Goal: Navigation & Orientation: Find specific page/section

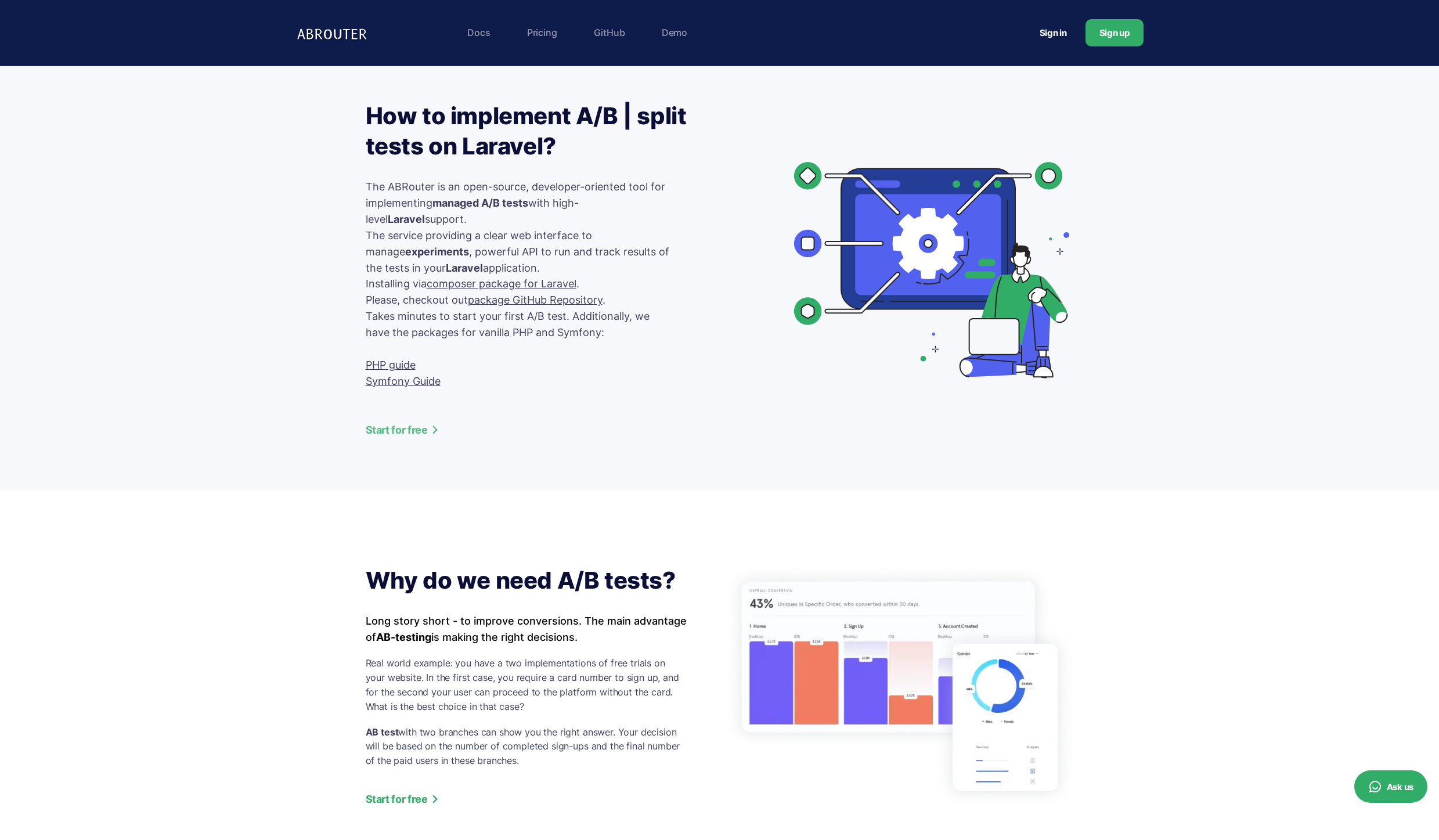
click at [324, 24] on img at bounding box center [334, 33] width 76 height 24
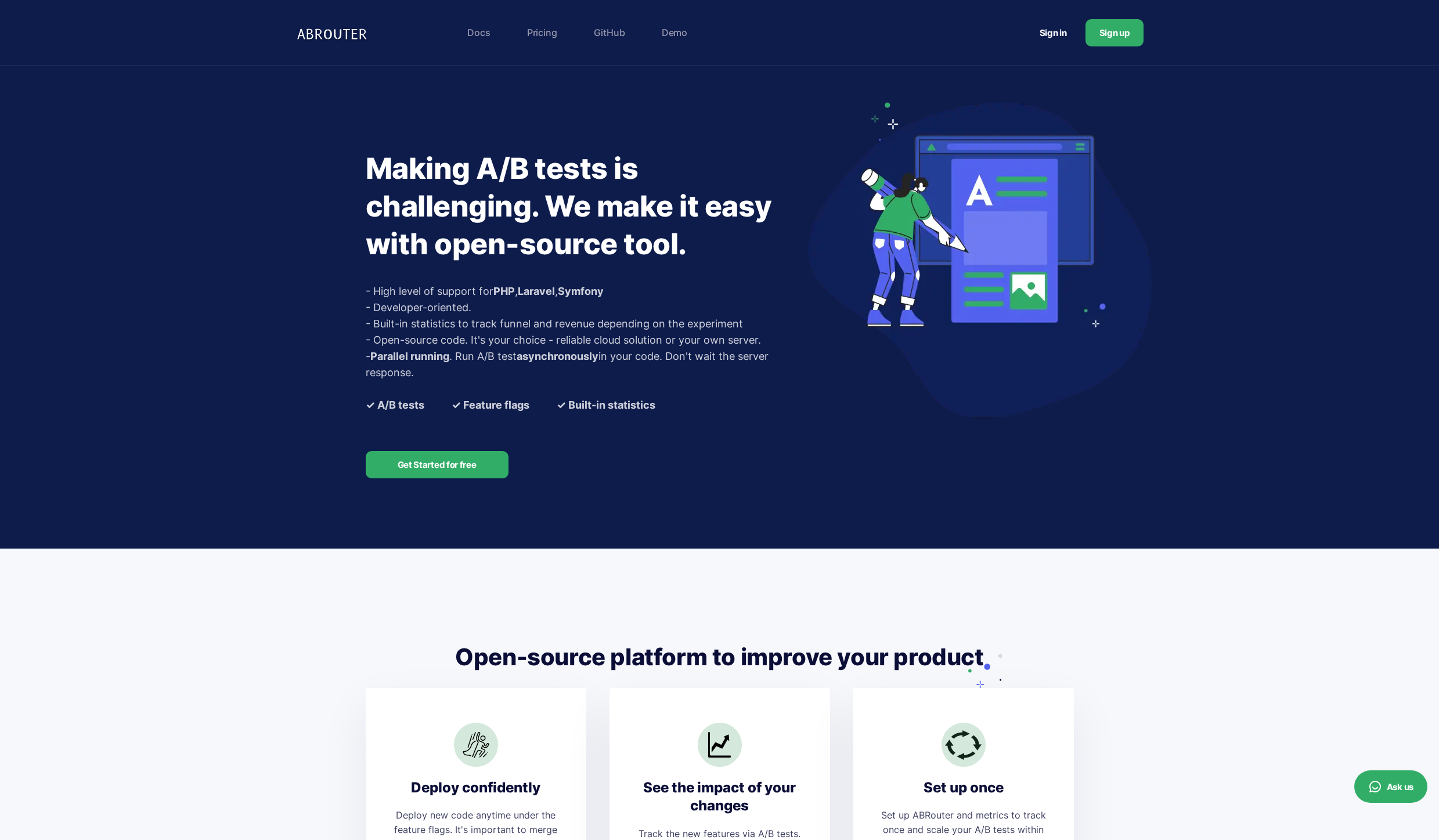
click at [534, 38] on link "Pricing" at bounding box center [542, 33] width 42 height 23
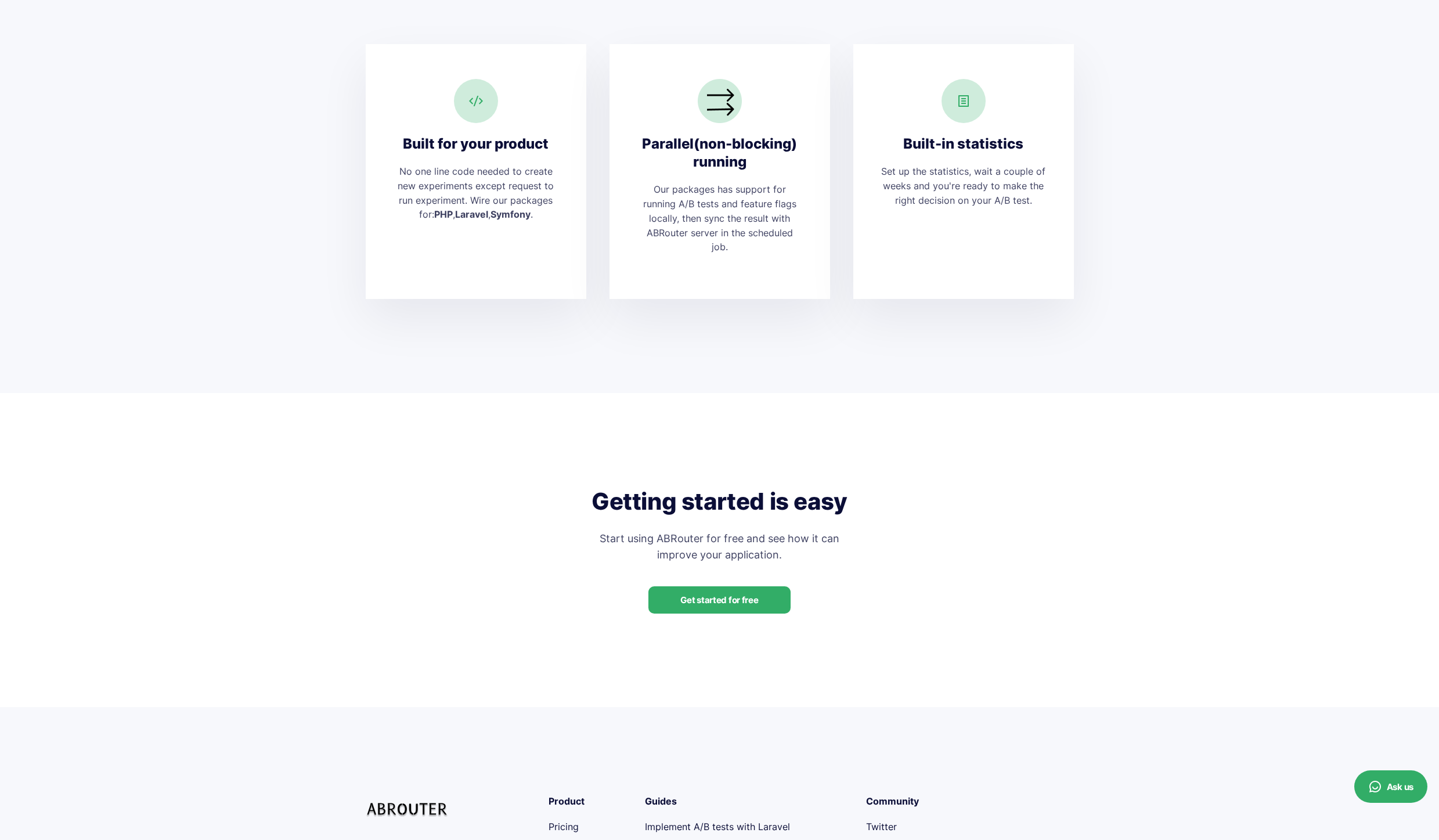
scroll to position [2619, 0]
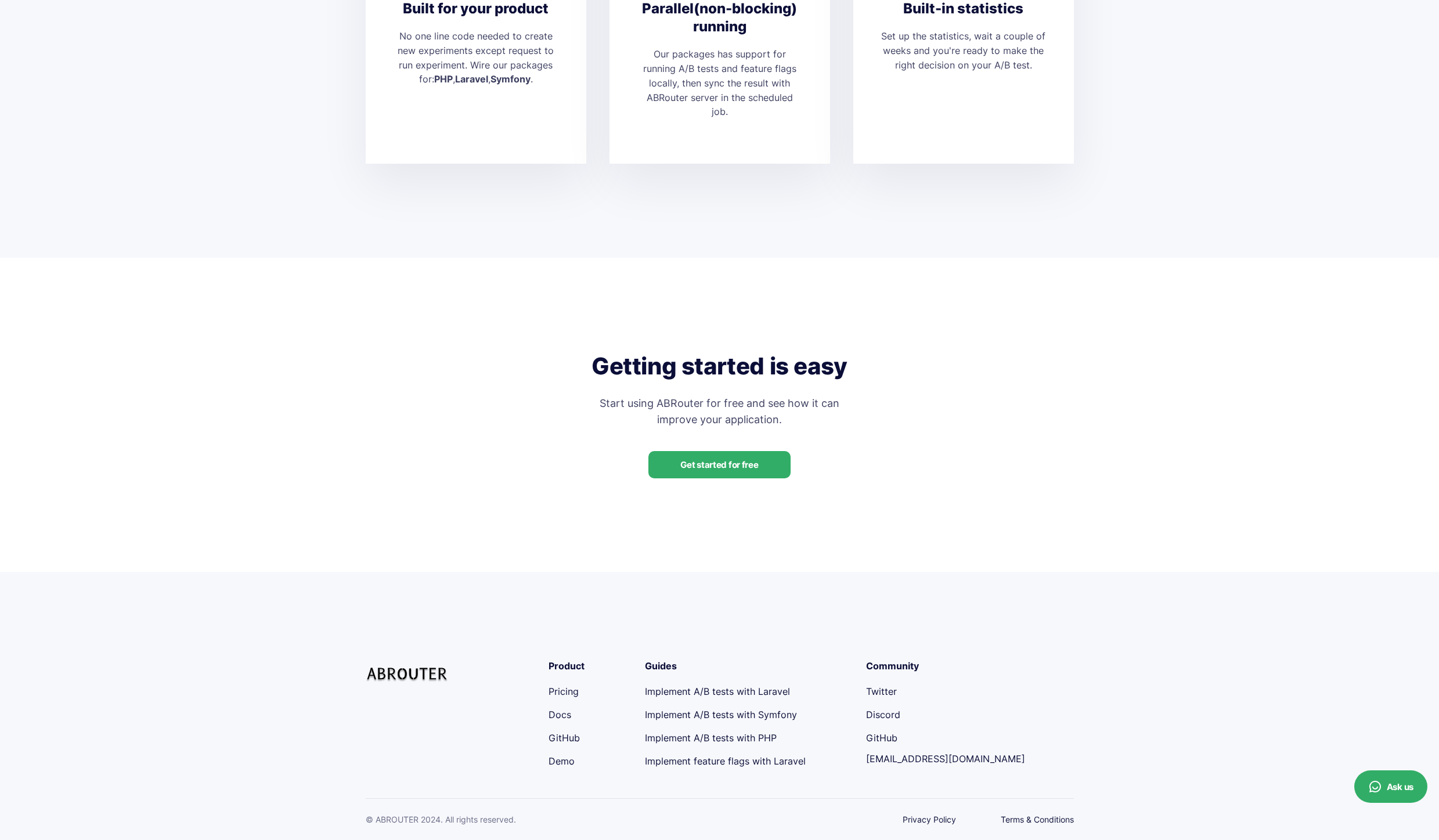
click at [561, 710] on link "Docs" at bounding box center [559, 714] width 23 height 12
